Goal: Information Seeking & Learning: Find specific page/section

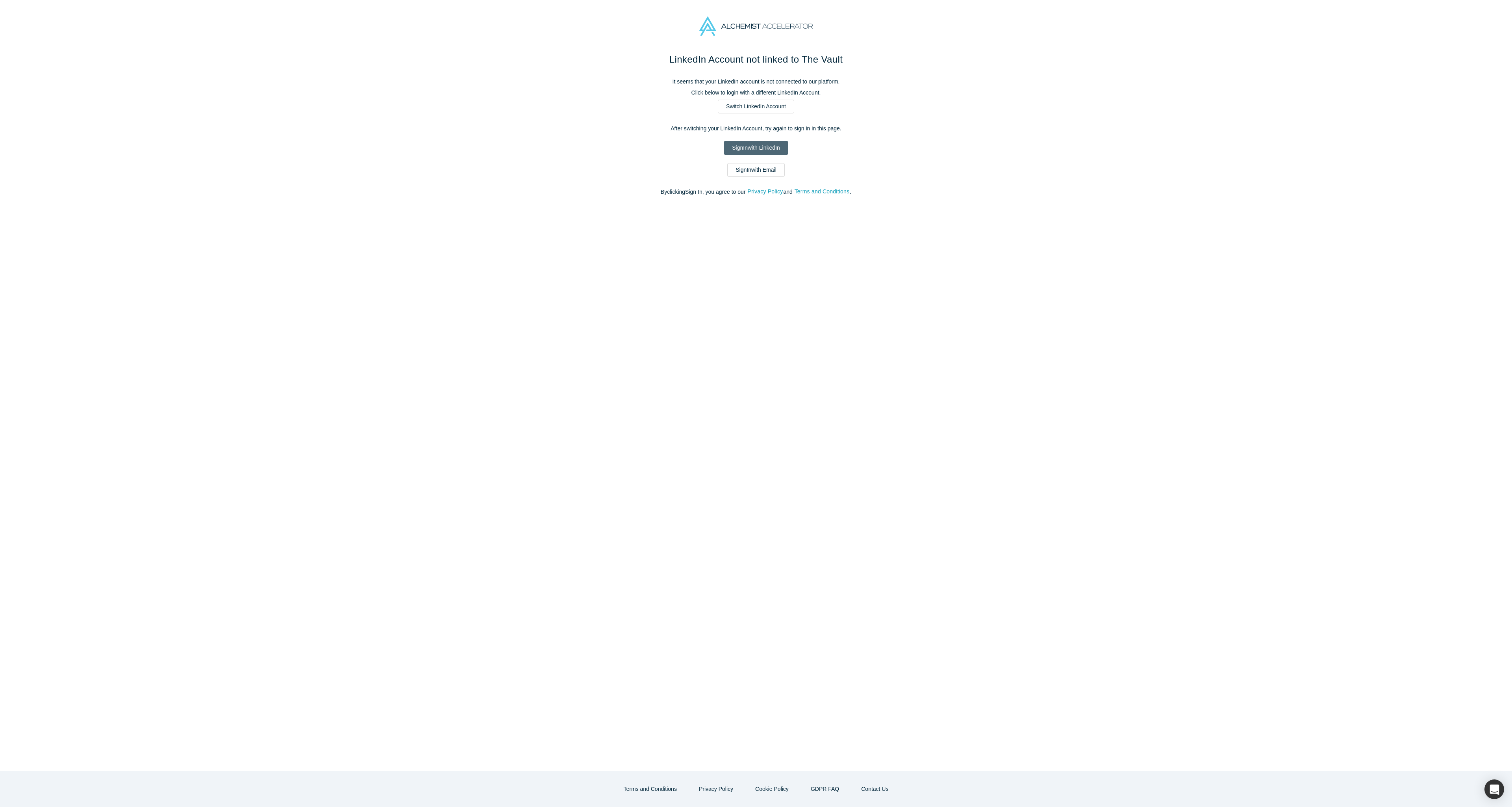
click at [764, 147] on link "Sign In with LinkedIn" at bounding box center [755, 147] width 64 height 14
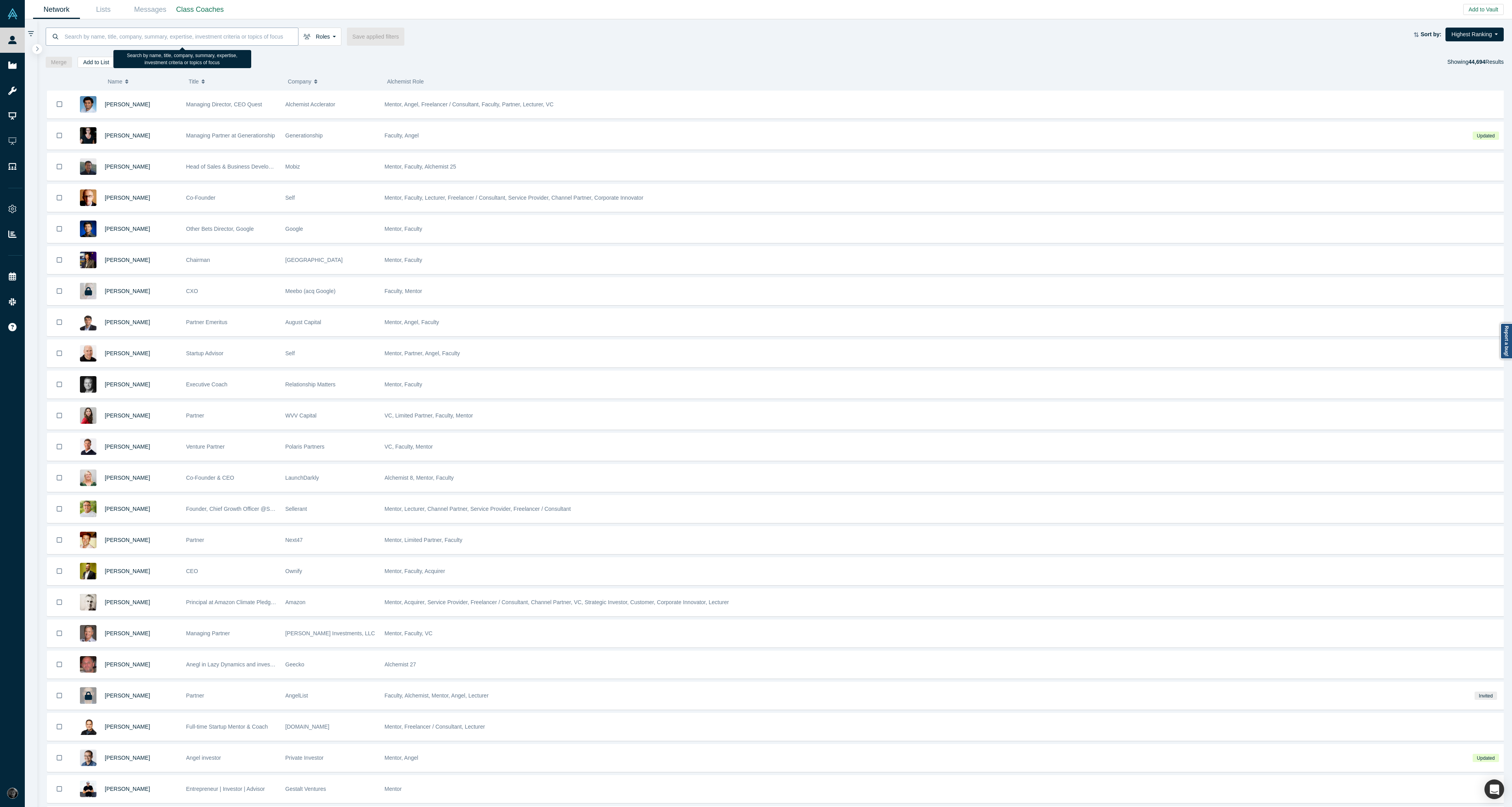
click at [182, 38] on input at bounding box center [180, 36] width 234 height 18
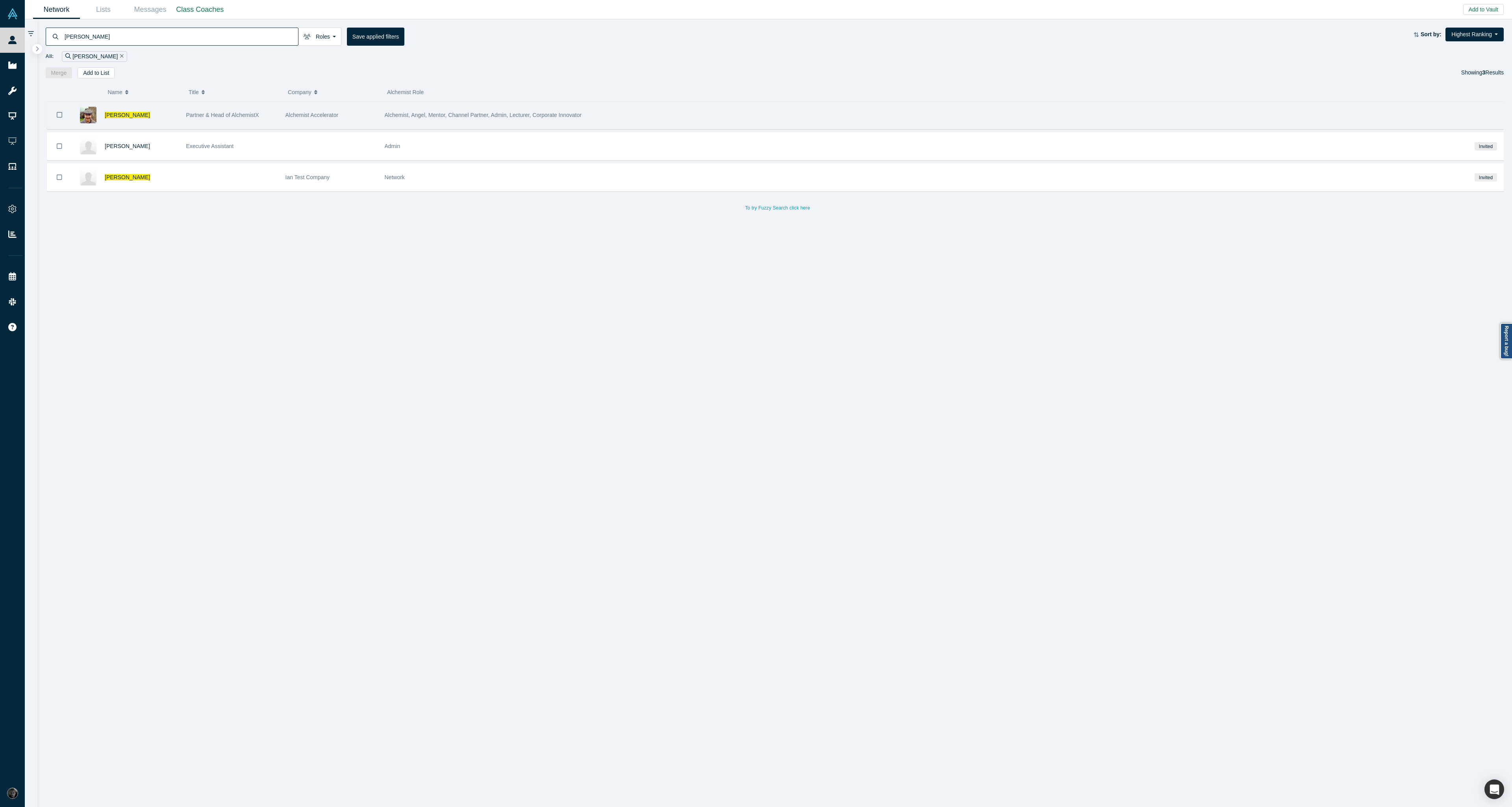
type input "[PERSON_NAME]"
click at [286, 114] on span "Alchemist Accelerator" at bounding box center [312, 115] width 53 height 6
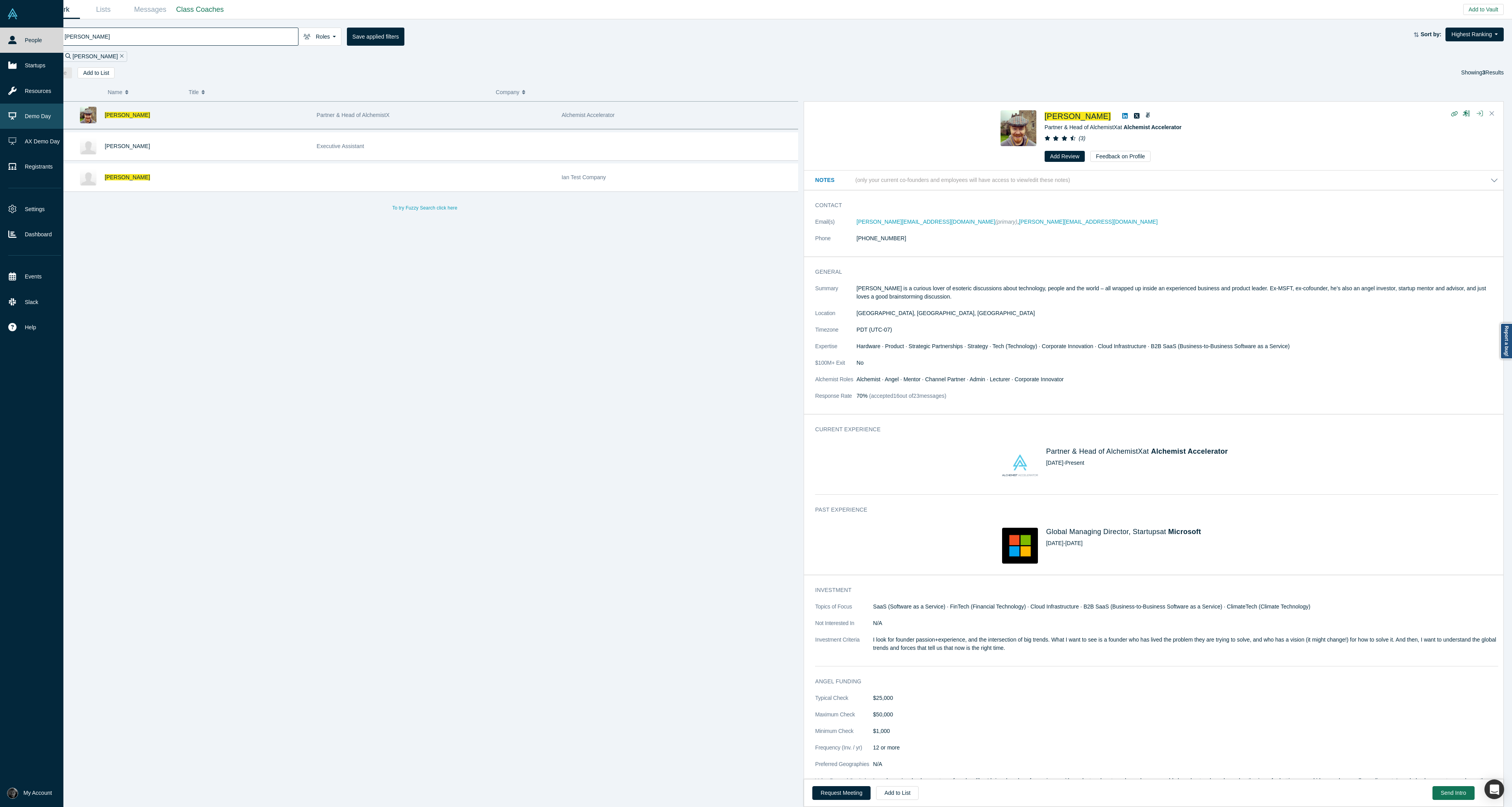
click at [18, 122] on link "Demo Day" at bounding box center [35, 116] width 70 height 25
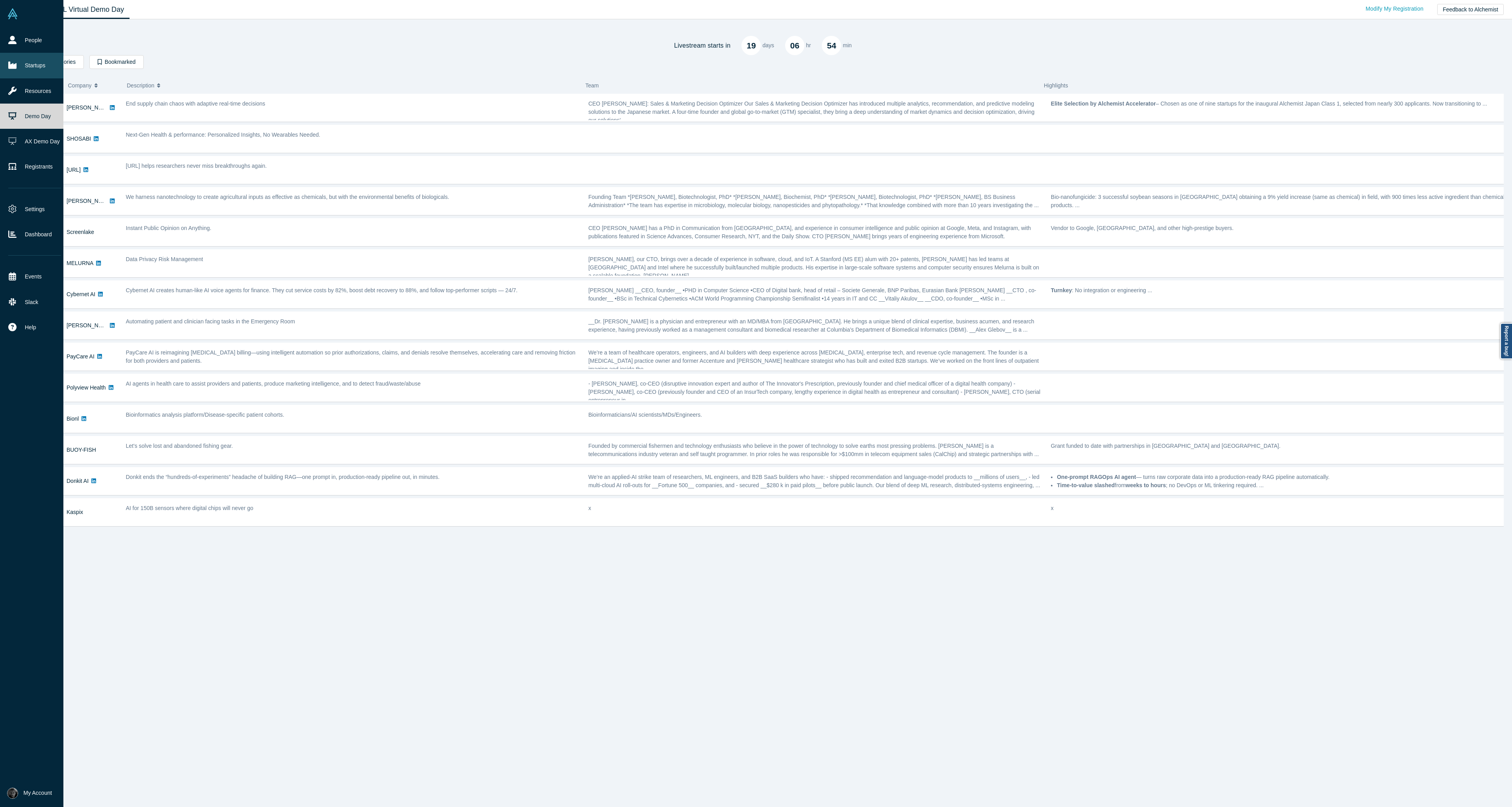
click at [30, 76] on link "Startups" at bounding box center [35, 65] width 70 height 25
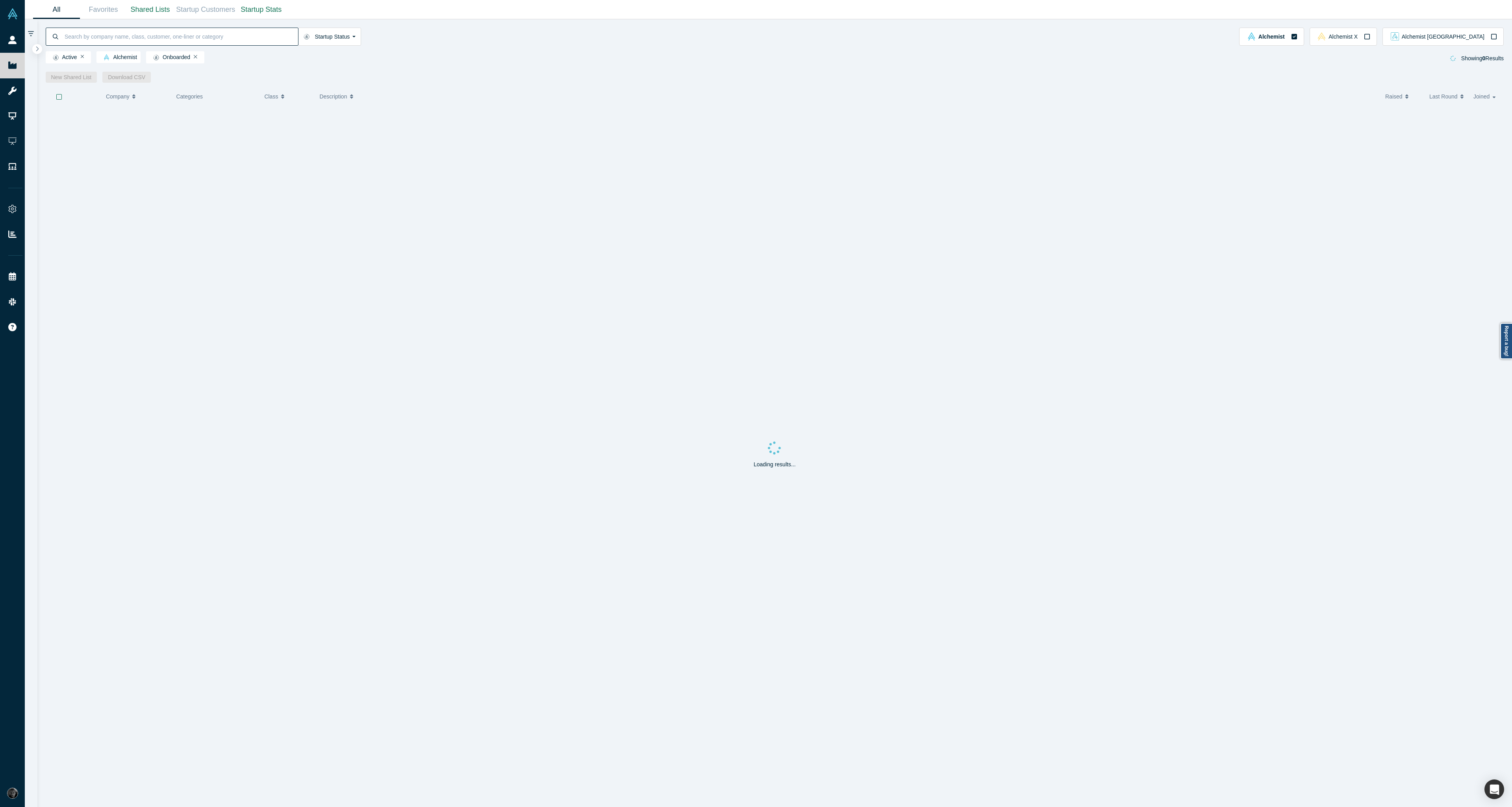
click at [281, 31] on input at bounding box center [180, 36] width 234 height 18
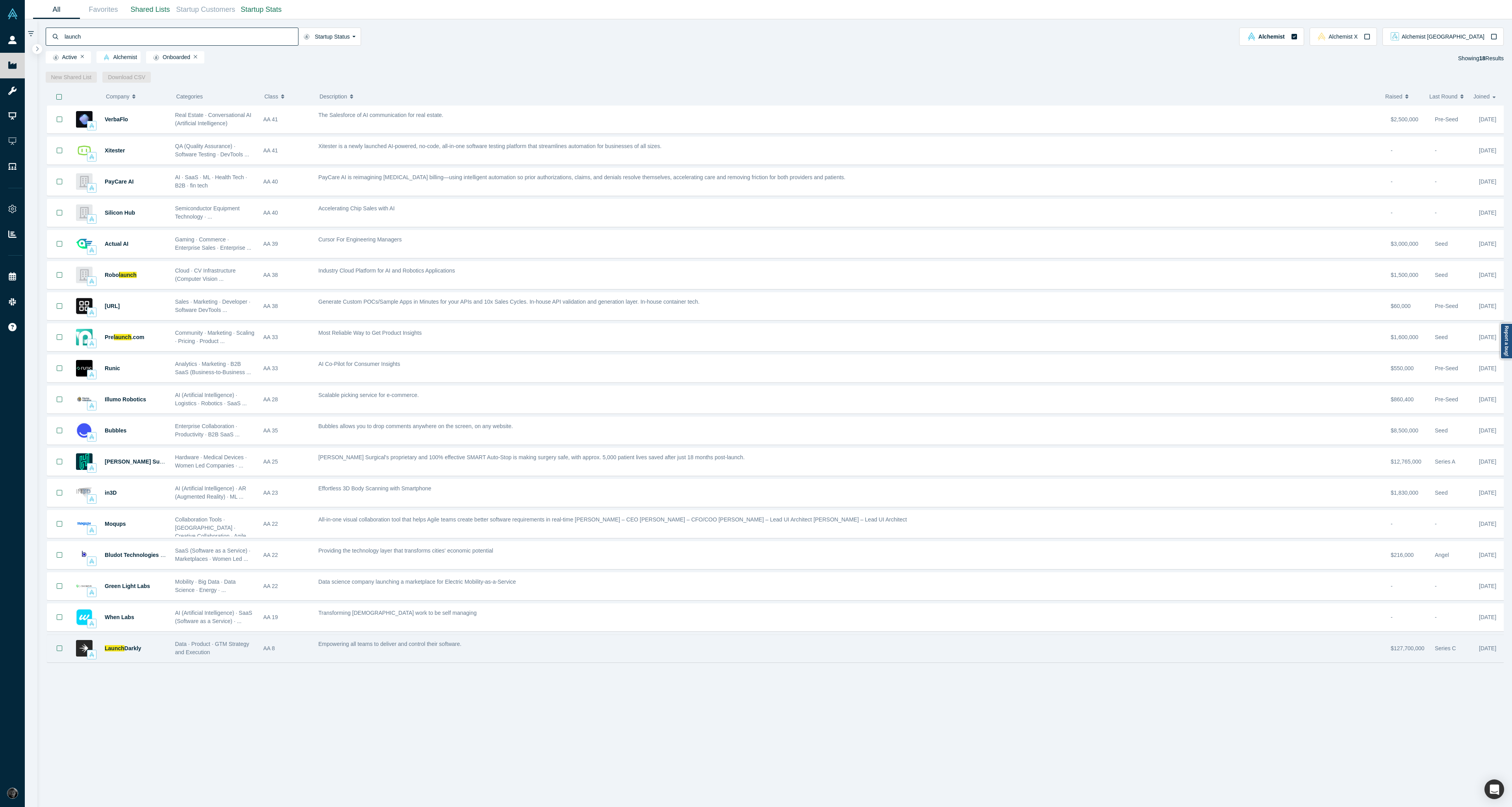
type input "launch"
click at [466, 649] on div "Empowering all teams to deliver and control their software." at bounding box center [850, 648] width 1073 height 25
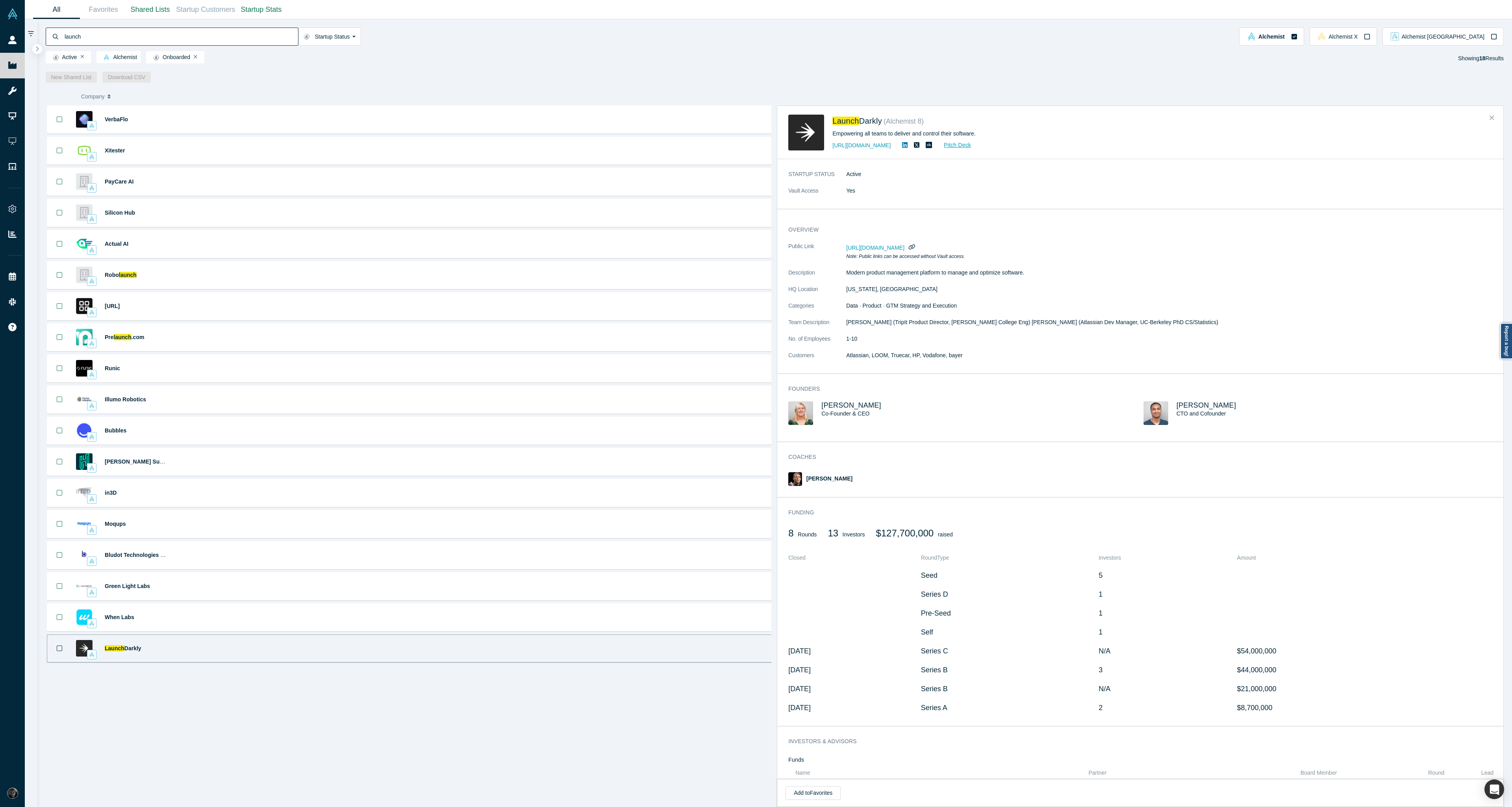
click at [902, 148] on link at bounding box center [905, 145] width 12 height 6
